Goal: Task Accomplishment & Management: Use online tool/utility

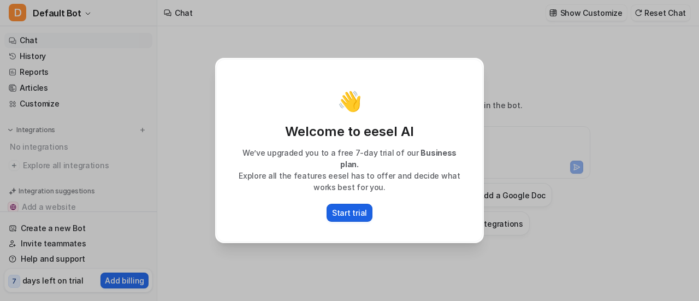
click at [349, 212] on p "Start trial" at bounding box center [349, 212] width 35 height 11
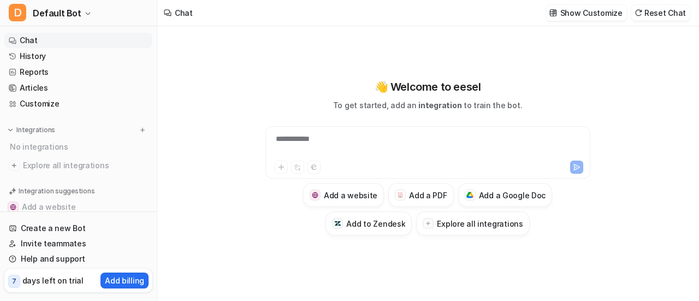
type textarea "**********"
